Goal: Task Accomplishment & Management: Use online tool/utility

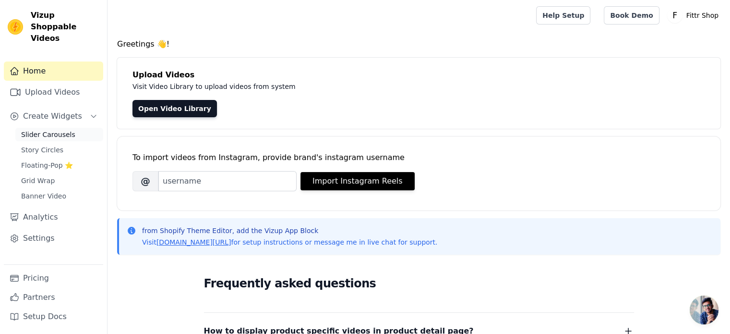
click at [35, 130] on span "Slider Carousels" at bounding box center [48, 135] width 54 height 10
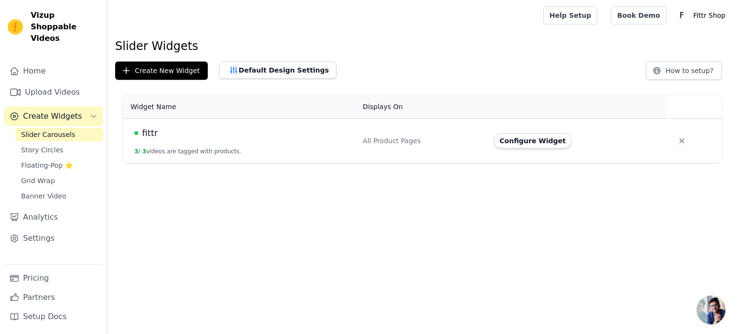
click at [154, 132] on span "fittr" at bounding box center [150, 132] width 16 height 13
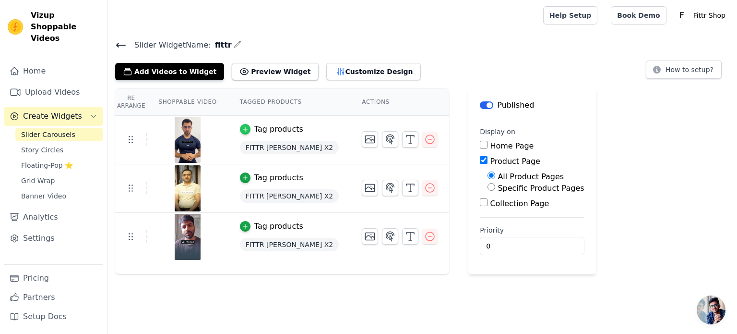
click at [242, 129] on icon "button" at bounding box center [245, 129] width 7 height 7
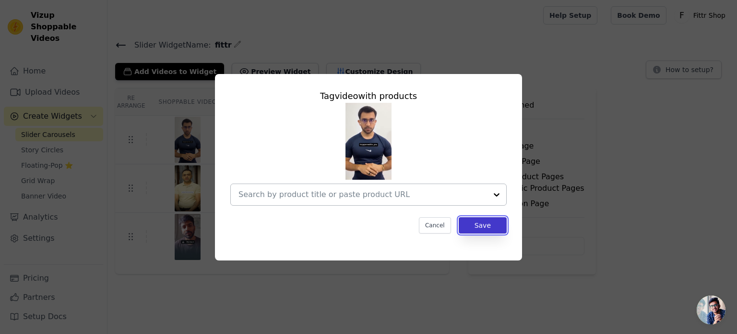
click at [492, 224] on button "Save" at bounding box center [483, 225] width 48 height 16
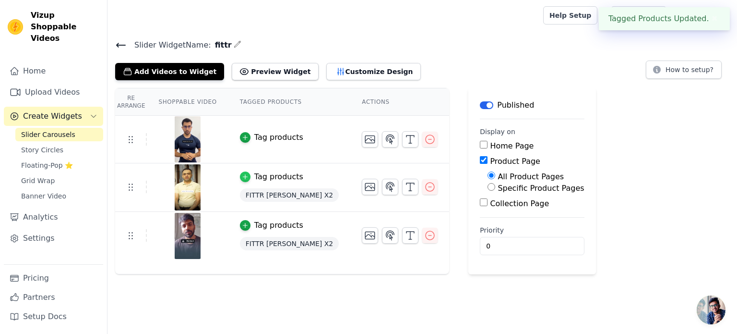
click at [242, 175] on icon "button" at bounding box center [245, 176] width 7 height 7
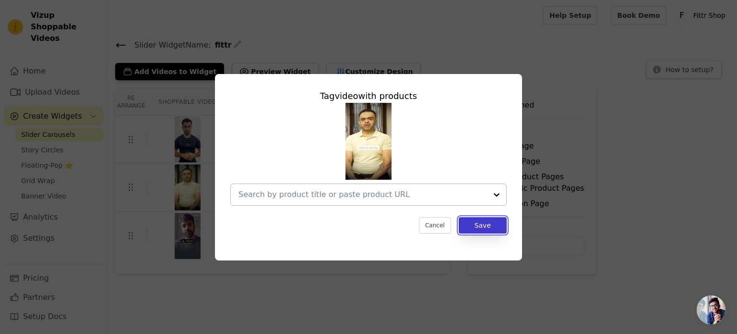
click at [472, 221] on button "Save" at bounding box center [483, 225] width 48 height 16
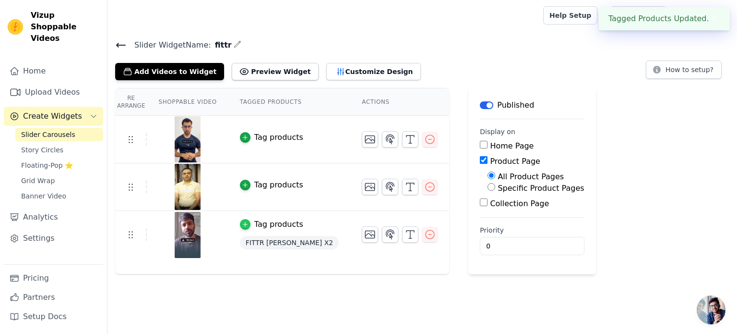
click at [242, 223] on icon "button" at bounding box center [245, 224] width 7 height 7
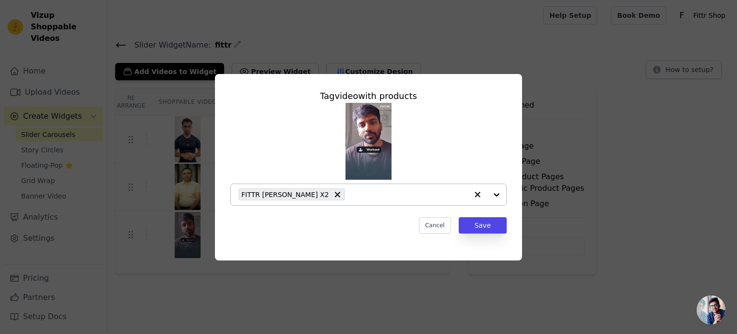
click at [475, 193] on icon "button" at bounding box center [478, 195] width 10 height 10
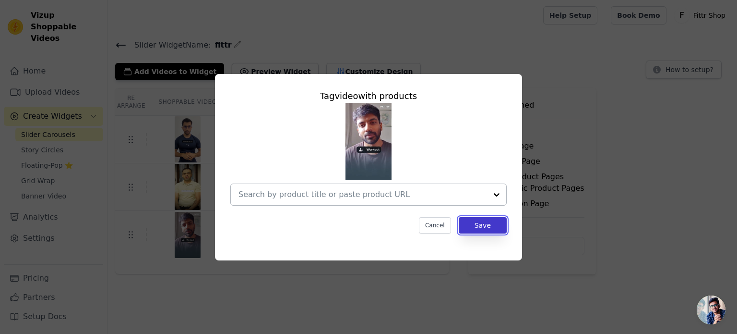
click at [483, 226] on button "Save" at bounding box center [483, 225] width 48 height 16
